Goal: Information Seeking & Learning: Find specific page/section

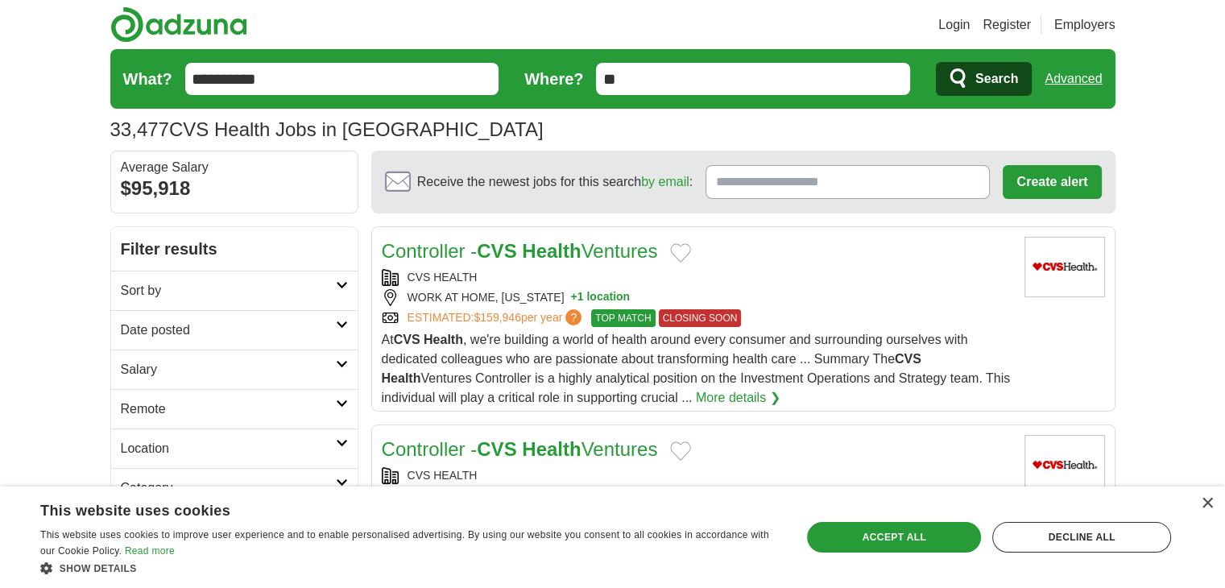
click at [597, 83] on input "**" at bounding box center [753, 79] width 314 height 32
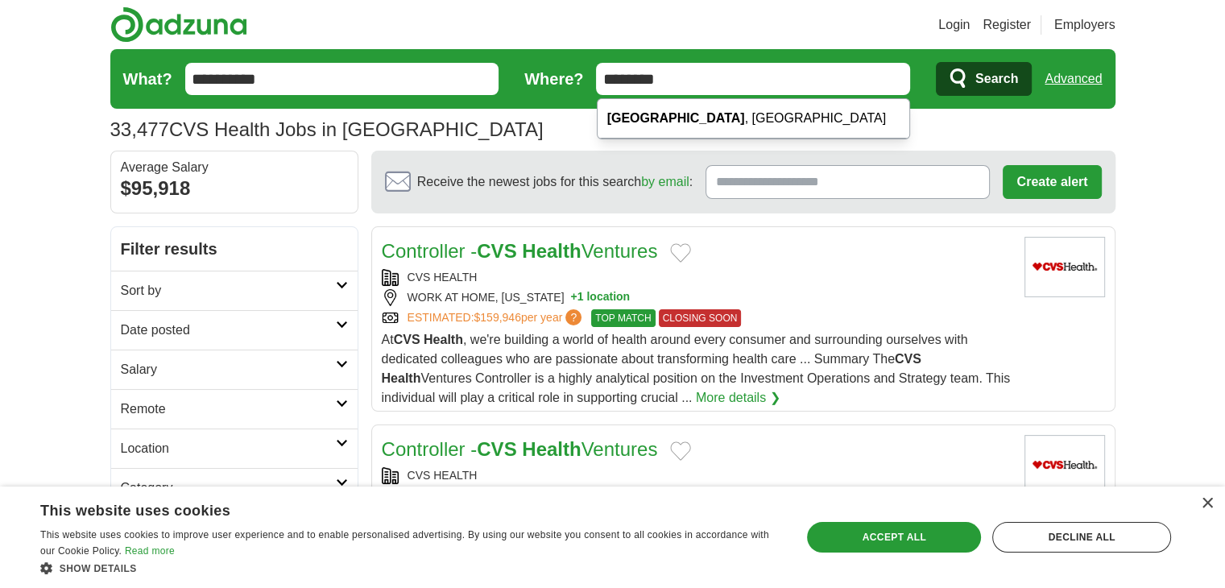
type input "********"
click at [986, 88] on span "Search" at bounding box center [996, 79] width 43 height 32
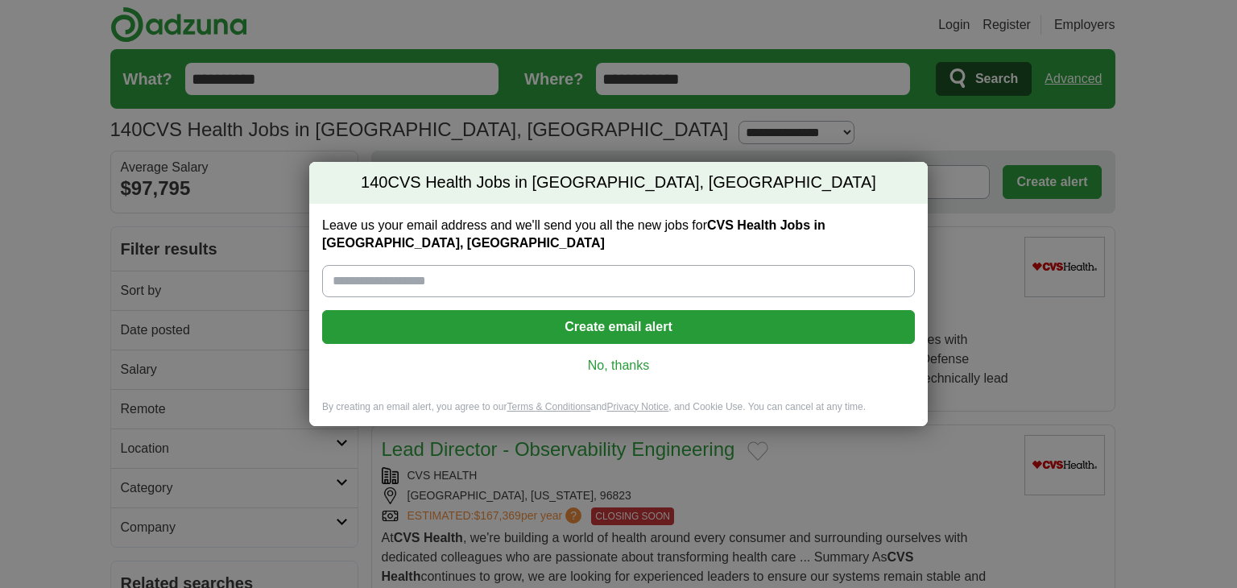
click at [654, 357] on link "No, thanks" at bounding box center [618, 366] width 567 height 18
